Goal: Information Seeking & Learning: Learn about a topic

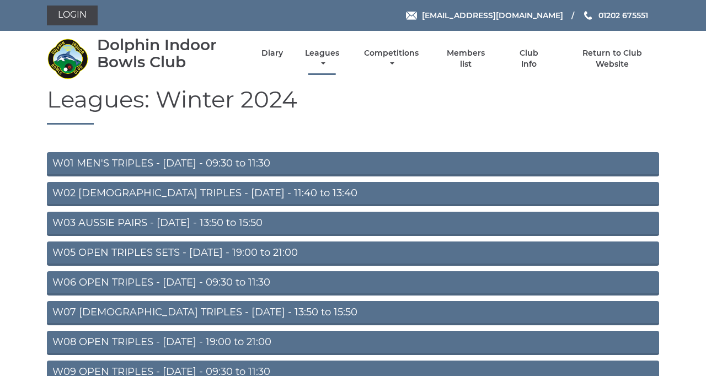
click at [342, 67] on link "Leagues" at bounding box center [322, 59] width 40 height 22
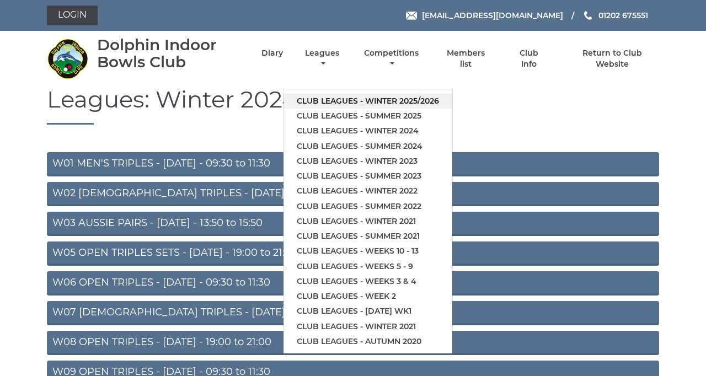
click at [452, 109] on link "Club leagues - Winter 2025/2026" at bounding box center [367, 101] width 169 height 15
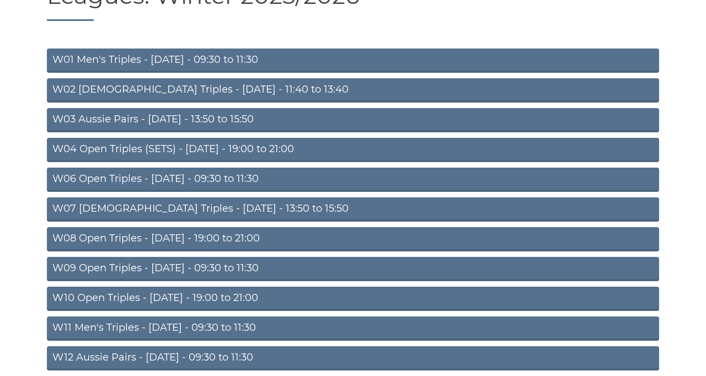
scroll to position [105, 0]
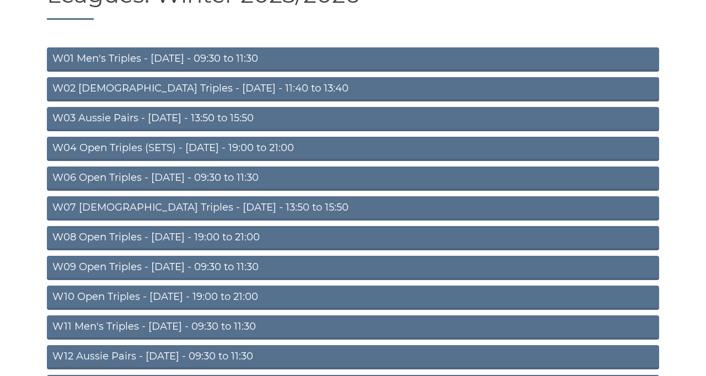
click at [447, 131] on link "W03 Aussie Pairs - [DATE] - 13:50 to 15:50" at bounding box center [353, 119] width 612 height 24
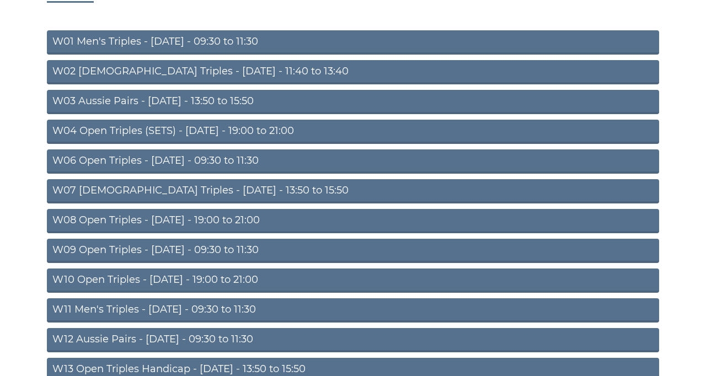
scroll to position [157, 0]
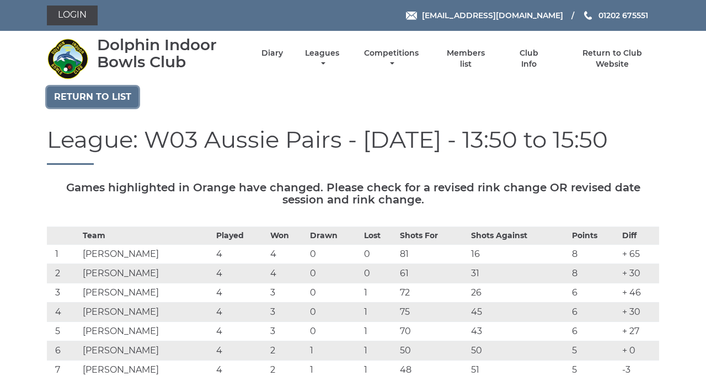
click at [119, 108] on link "Return to list" at bounding box center [93, 97] width 92 height 21
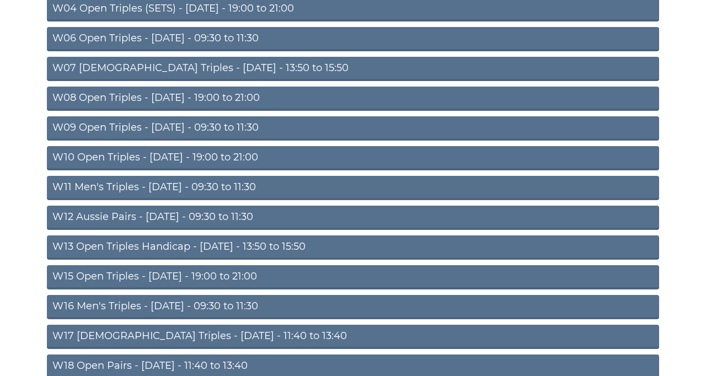
scroll to position [245, 0]
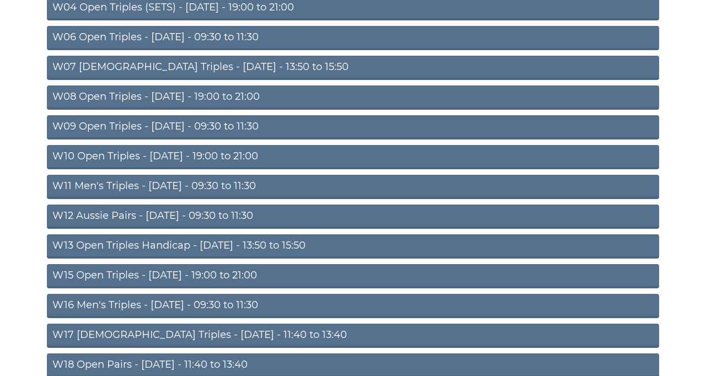
click at [423, 259] on link "W13 Open Triples Handicap - Thursday - 13:50 to 15:50" at bounding box center [353, 246] width 612 height 24
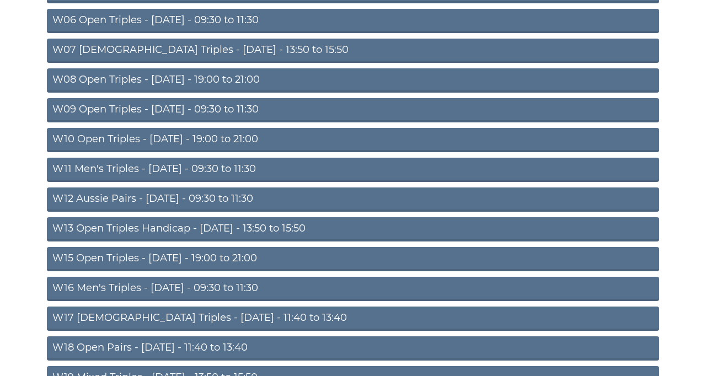
scroll to position [297, 0]
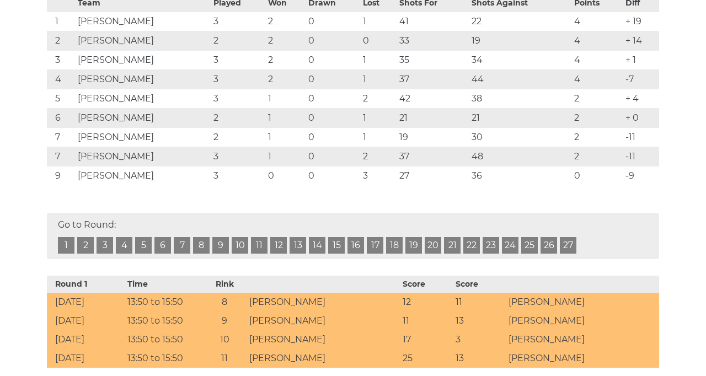
scroll to position [260, 0]
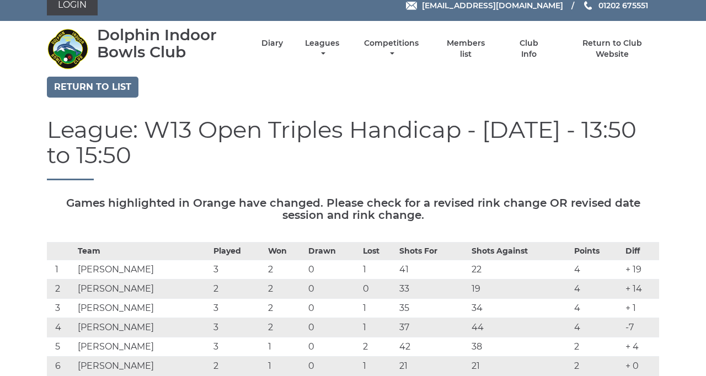
scroll to position [0, 0]
